Goal: Navigation & Orientation: Find specific page/section

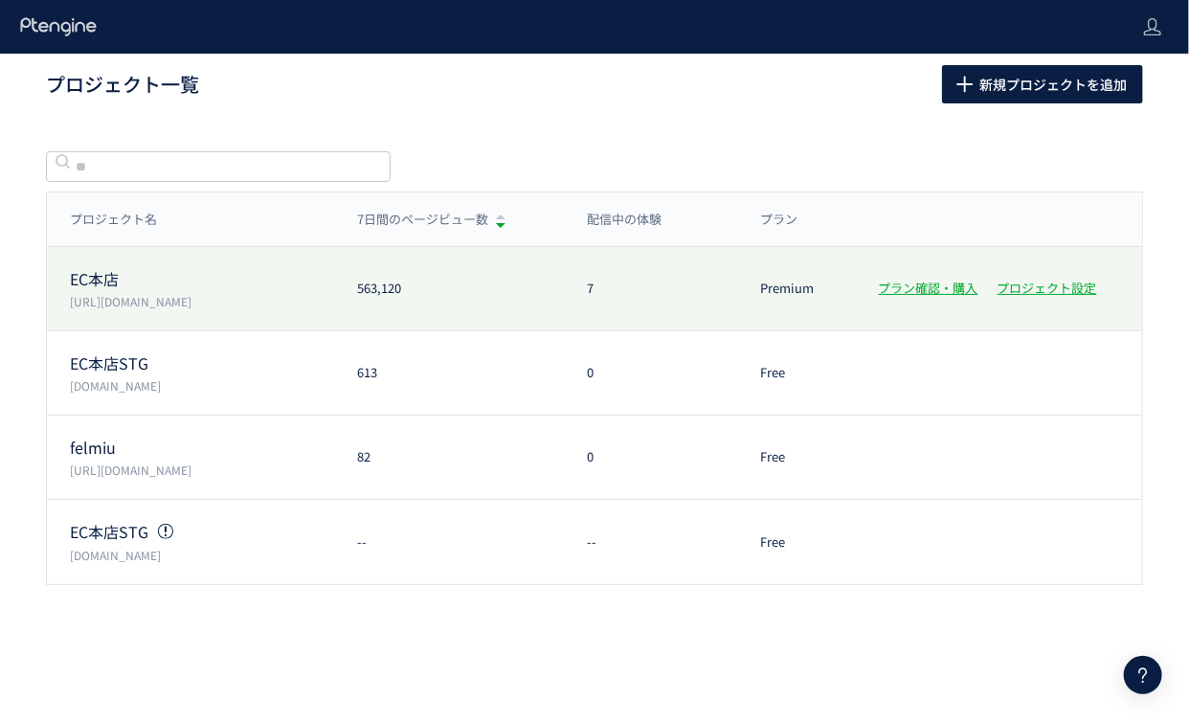
click at [123, 283] on p "EC本店" at bounding box center [202, 279] width 264 height 22
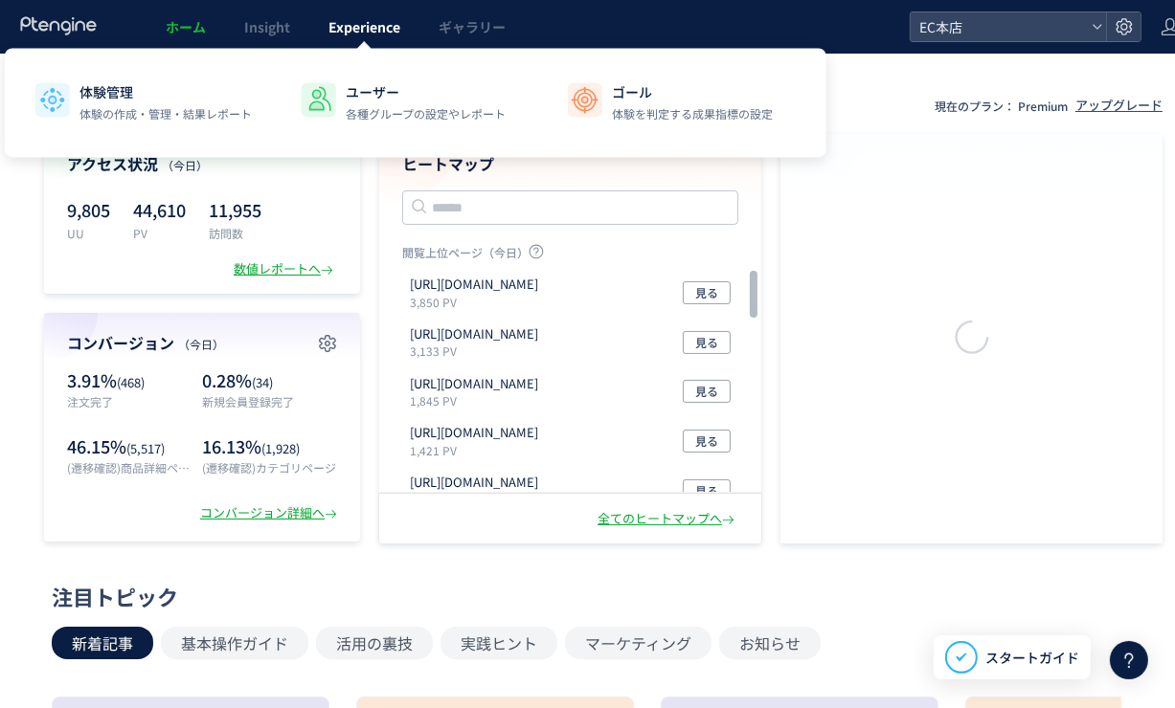
click at [328, 34] on span "Experience" at bounding box center [364, 26] width 72 height 19
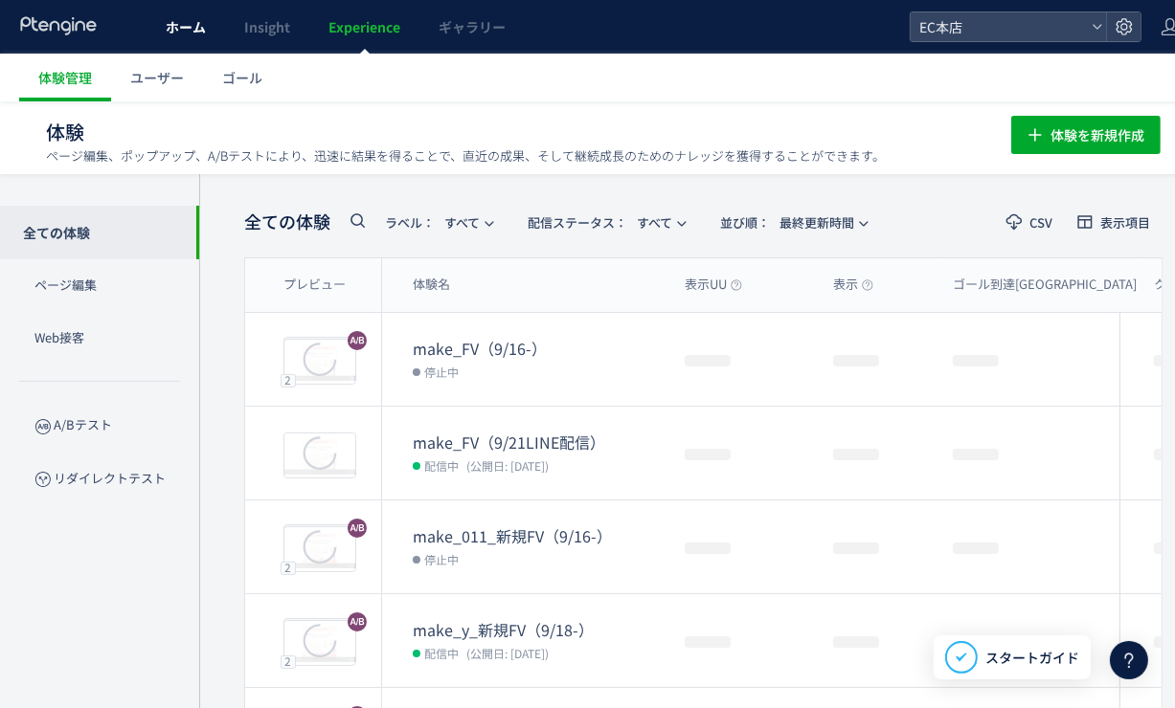
click at [168, 21] on span "ホーム" at bounding box center [186, 26] width 40 height 19
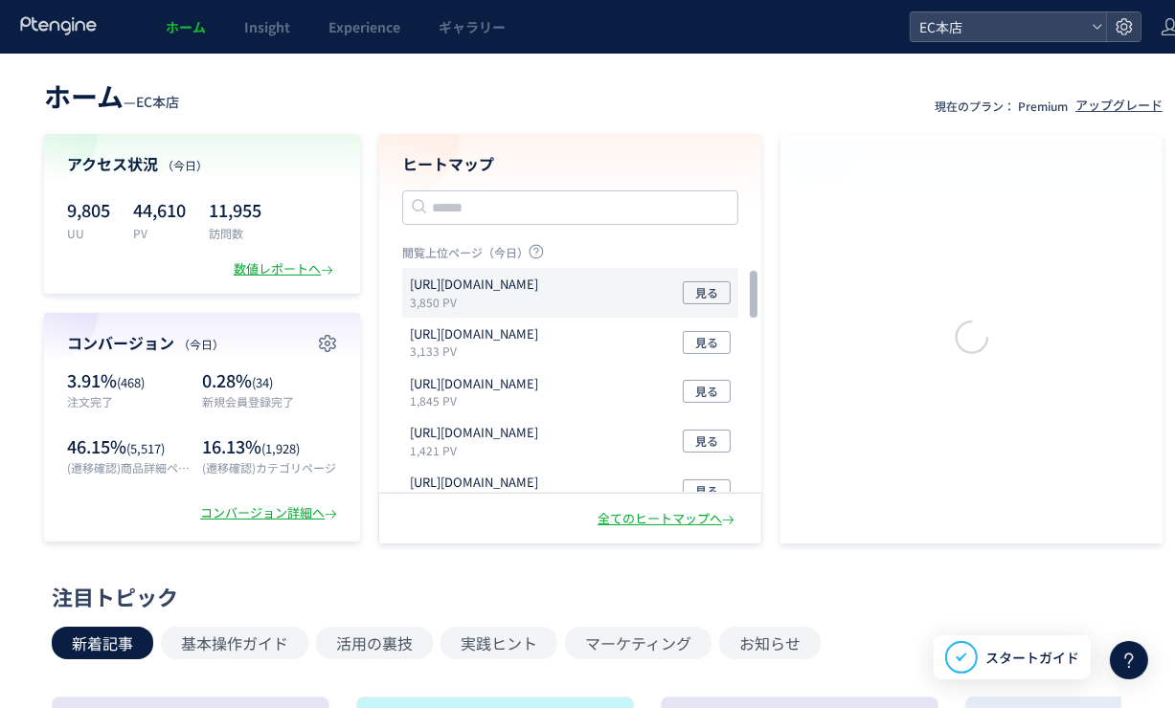
click at [538, 285] on p "[URL][DOMAIN_NAME]" at bounding box center [474, 285] width 128 height 18
